Goal: Find specific page/section: Find specific page/section

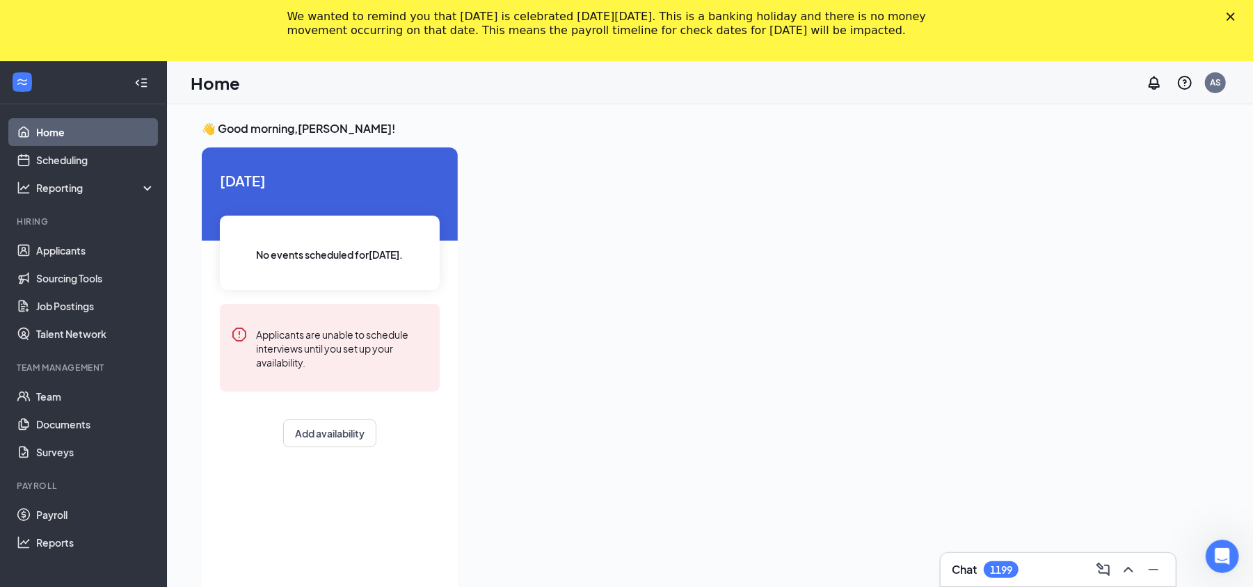
click at [1235, 18] on polygon "Close" at bounding box center [1230, 17] width 8 height 8
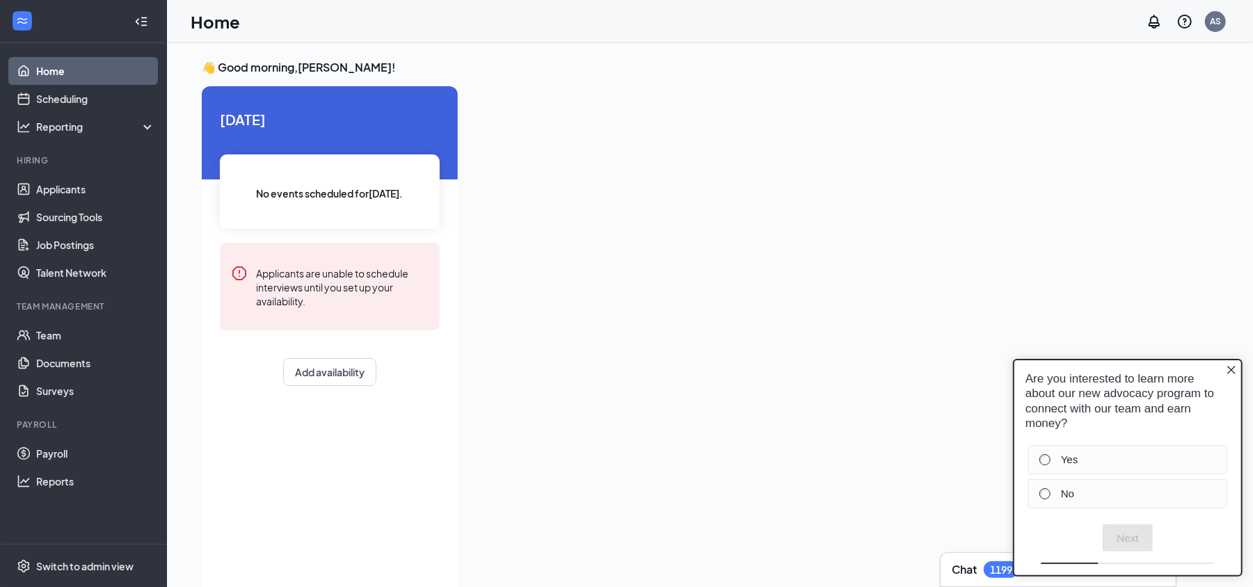
click at [1231, 369] on icon "Close button" at bounding box center [1230, 370] width 8 height 8
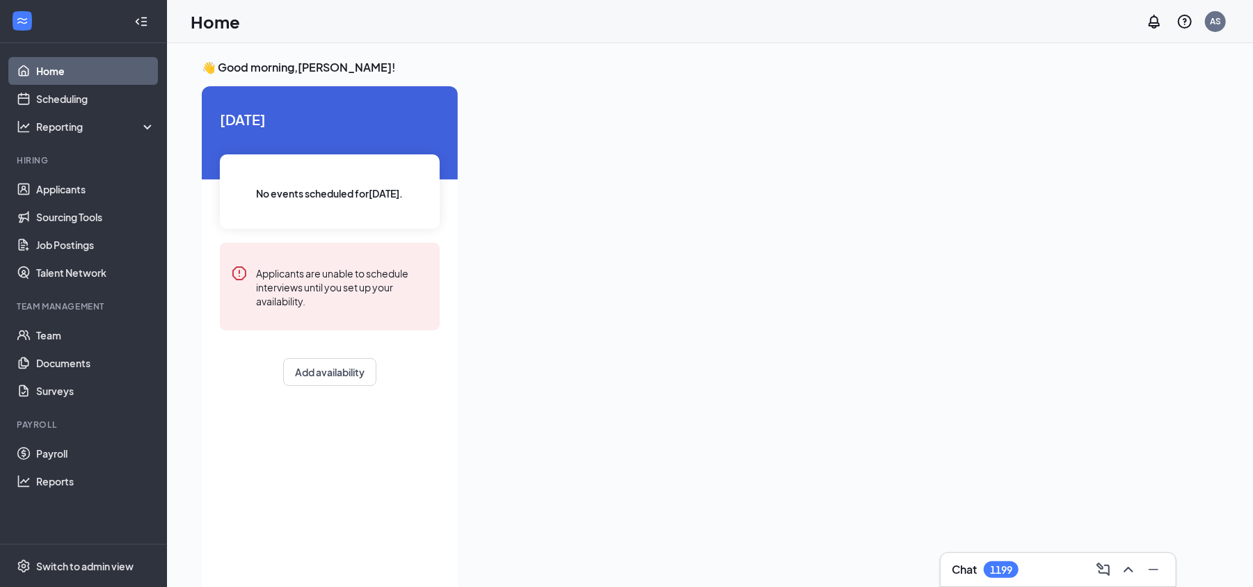
click at [776, 457] on div at bounding box center [843, 335] width 749 height 498
click at [53, 458] on link "Payroll" at bounding box center [95, 454] width 119 height 28
